Goal: Find specific page/section: Find specific page/section

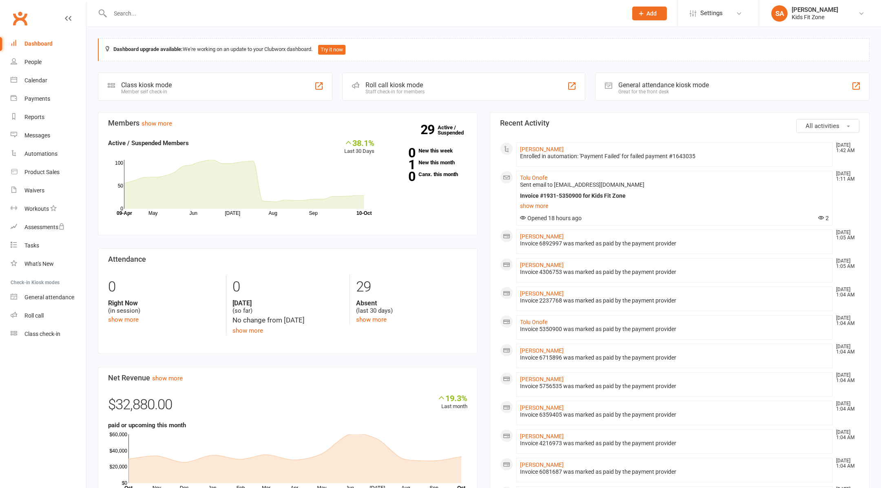
click at [247, 8] on input "text" at bounding box center [365, 13] width 514 height 11
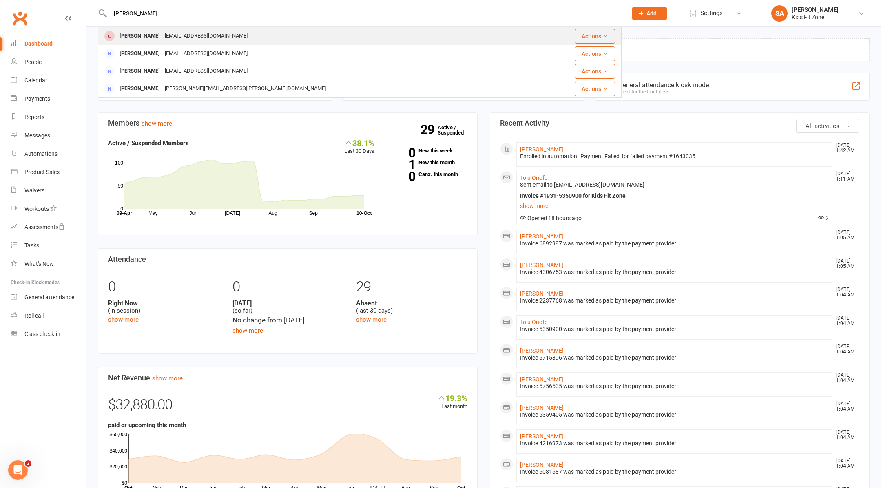
type input "[PERSON_NAME]"
click at [257, 33] on div "[PERSON_NAME] [EMAIL_ADDRESS][DOMAIN_NAME]" at bounding box center [316, 36] width 435 height 17
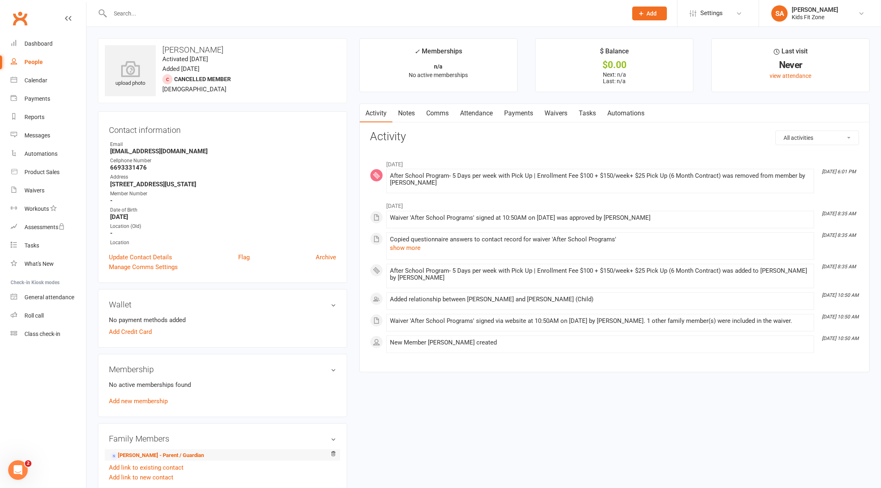
click at [158, 449] on li "[PERSON_NAME] - Parent / Guardian" at bounding box center [222, 454] width 227 height 11
click at [153, 454] on link "[PERSON_NAME] - Parent / Guardian" at bounding box center [157, 455] width 94 height 9
